Goal: Obtain resource: Obtain resource

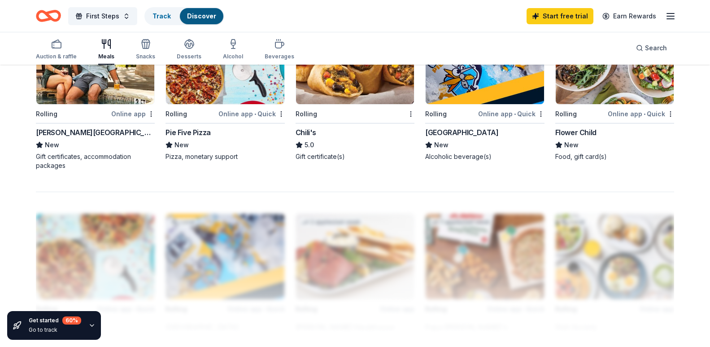
scroll to position [673, 0]
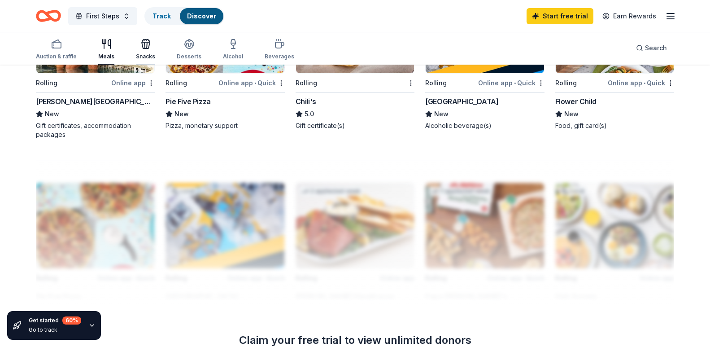
click at [145, 44] on icon "button" at bounding box center [145, 44] width 11 height 11
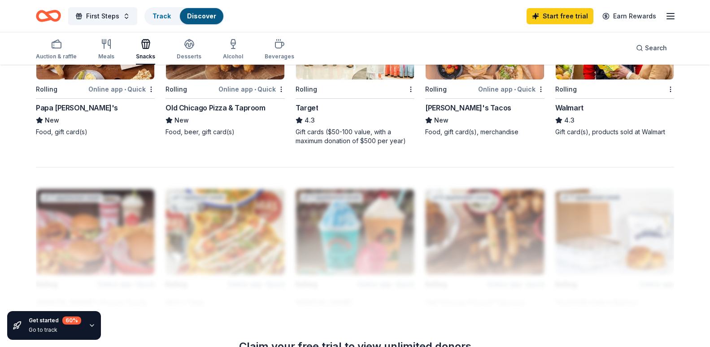
scroll to position [628, 0]
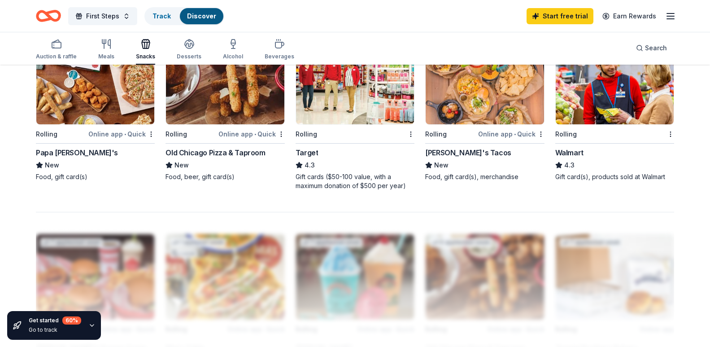
click at [352, 124] on img at bounding box center [355, 81] width 118 height 85
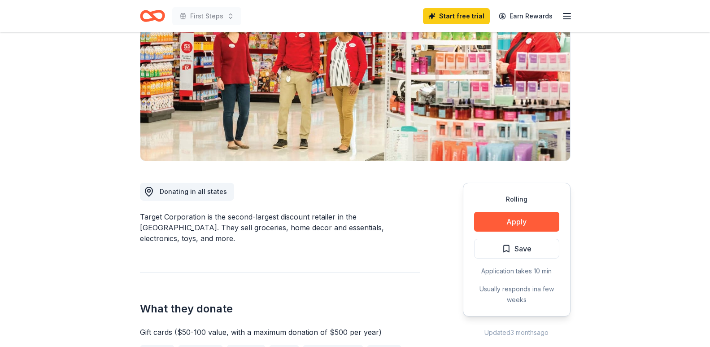
scroll to position [135, 0]
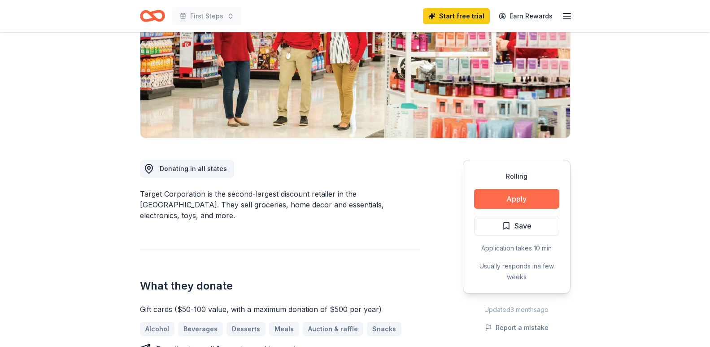
click at [490, 197] on button "Apply" at bounding box center [516, 199] width 85 height 20
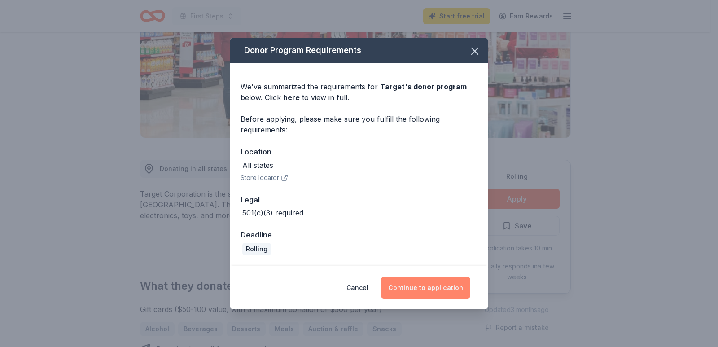
click at [454, 292] on button "Continue to application" at bounding box center [425, 288] width 89 height 22
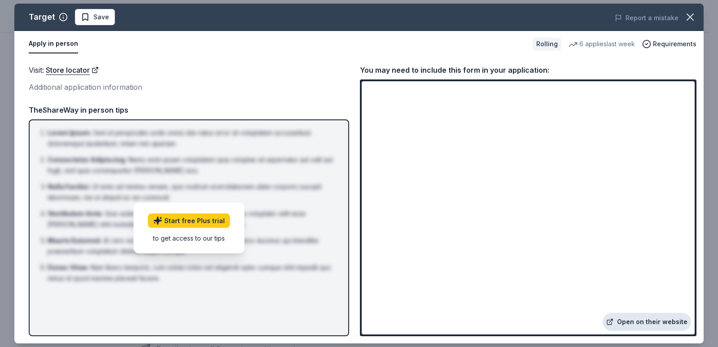
click at [668, 322] on link "Open on their website" at bounding box center [647, 322] width 88 height 18
click at [688, 23] on icon "button" at bounding box center [690, 17] width 13 height 13
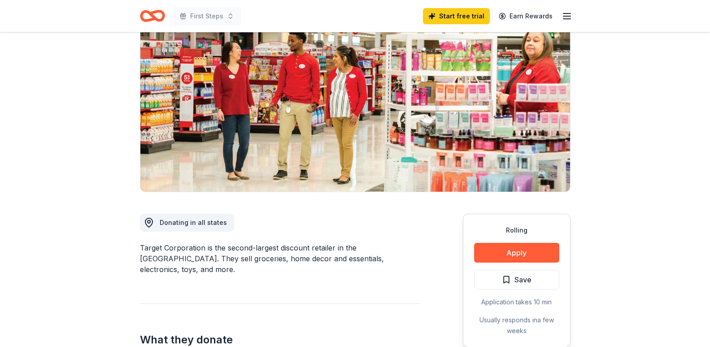
scroll to position [0, 0]
